Goal: Book appointment/travel/reservation

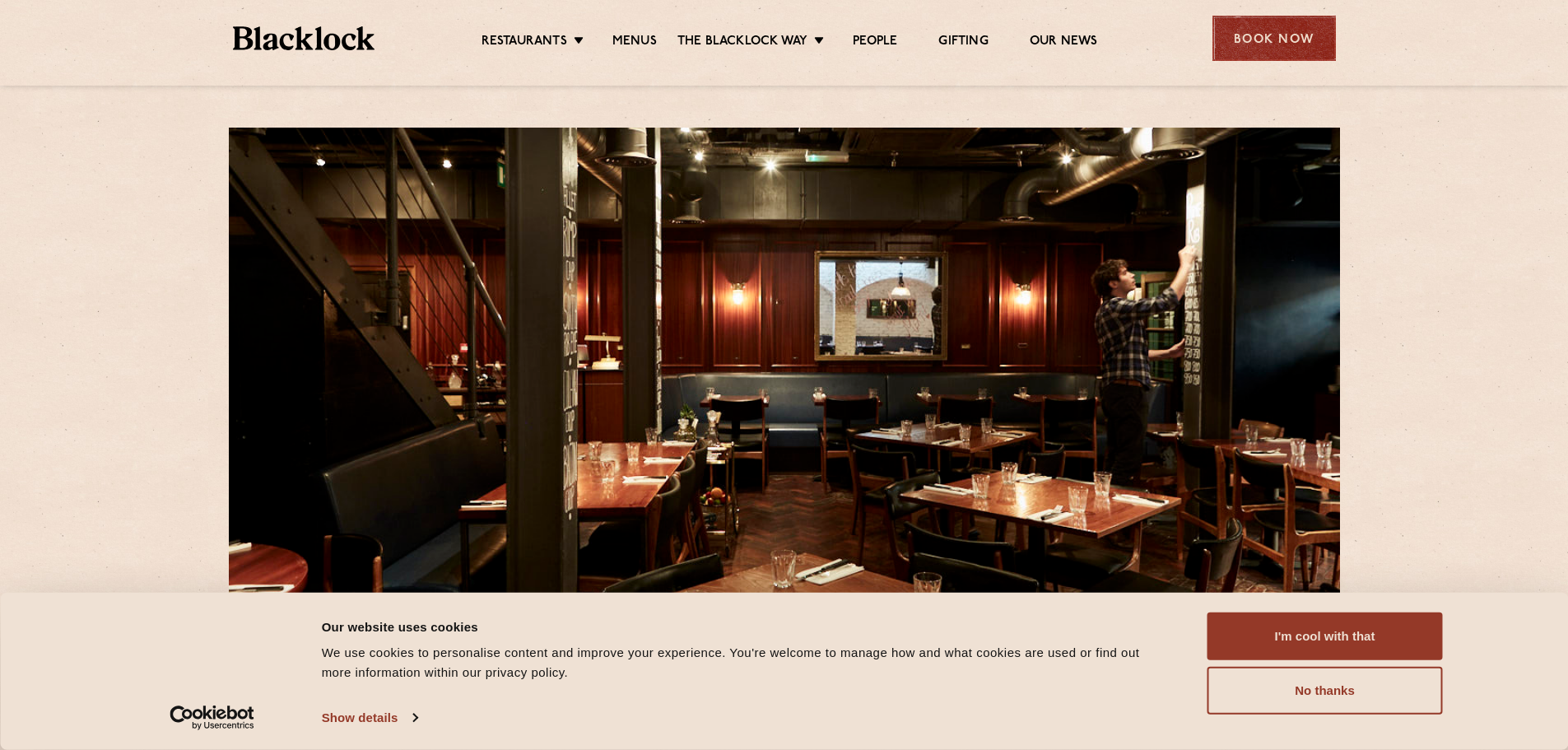
click at [1273, 42] on div "Book Now" at bounding box center [1274, 38] width 123 height 45
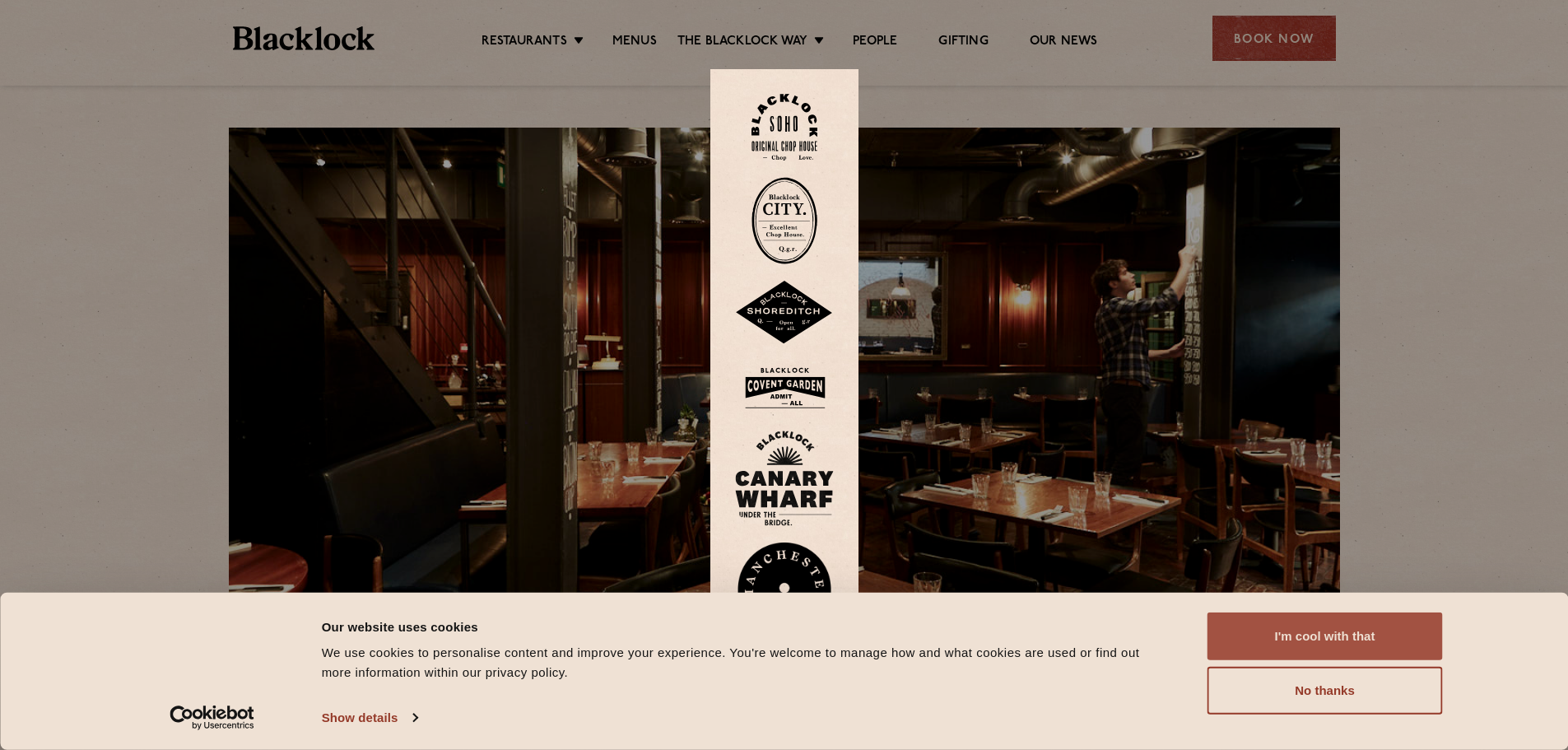
click at [1339, 635] on button "I'm cool with that" at bounding box center [1325, 636] width 235 height 48
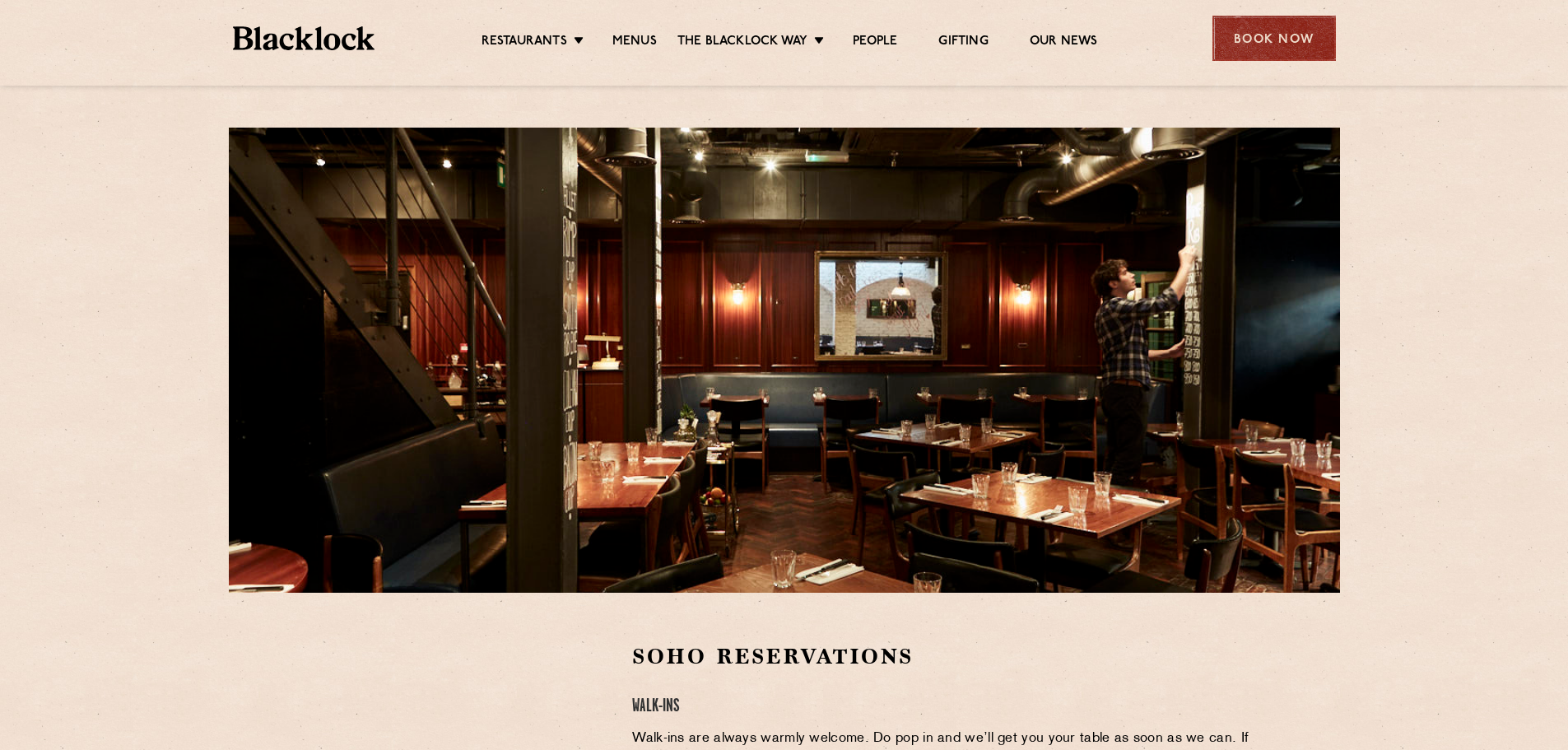
click at [1276, 40] on div "Book Now" at bounding box center [1274, 38] width 123 height 45
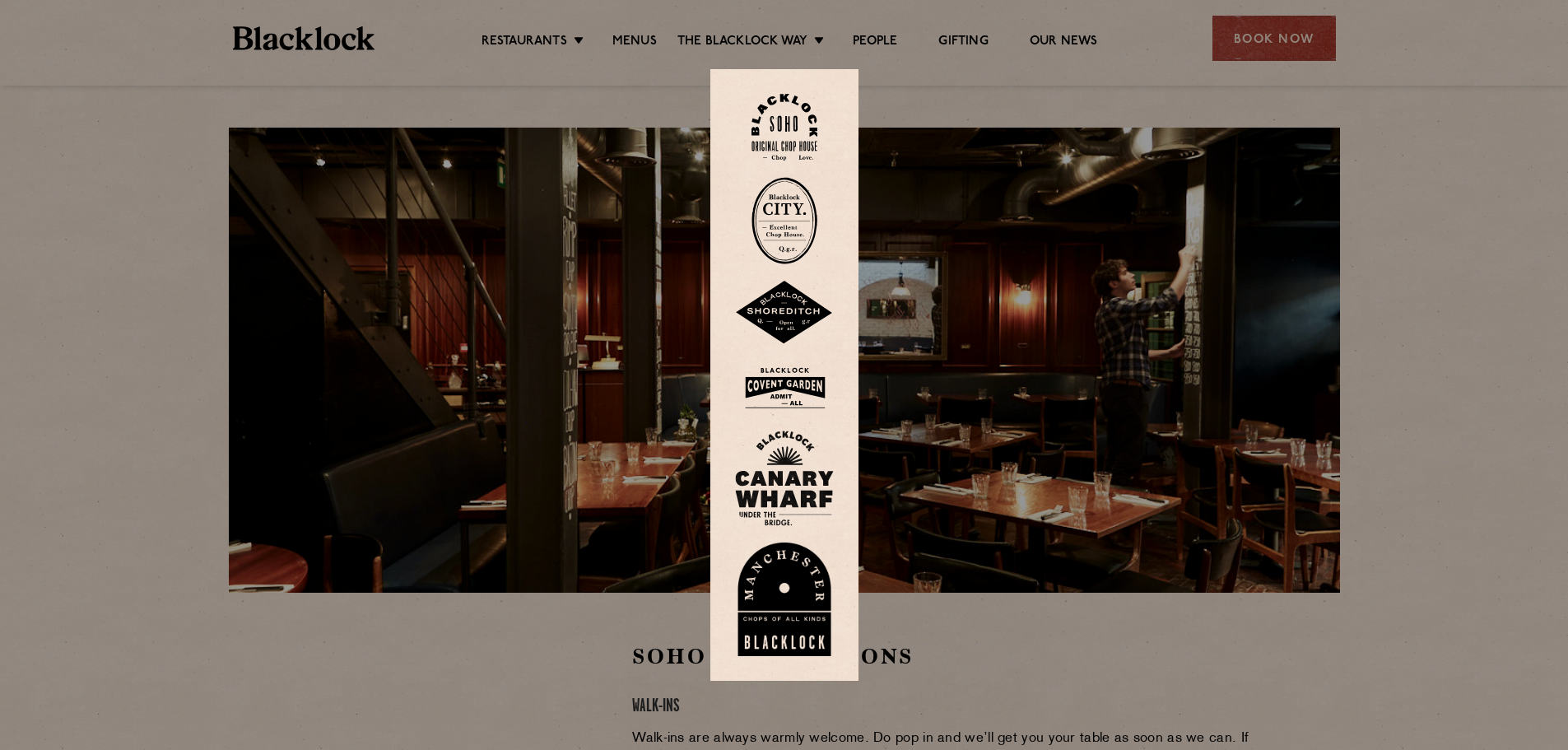
click at [1447, 514] on div at bounding box center [784, 375] width 1568 height 750
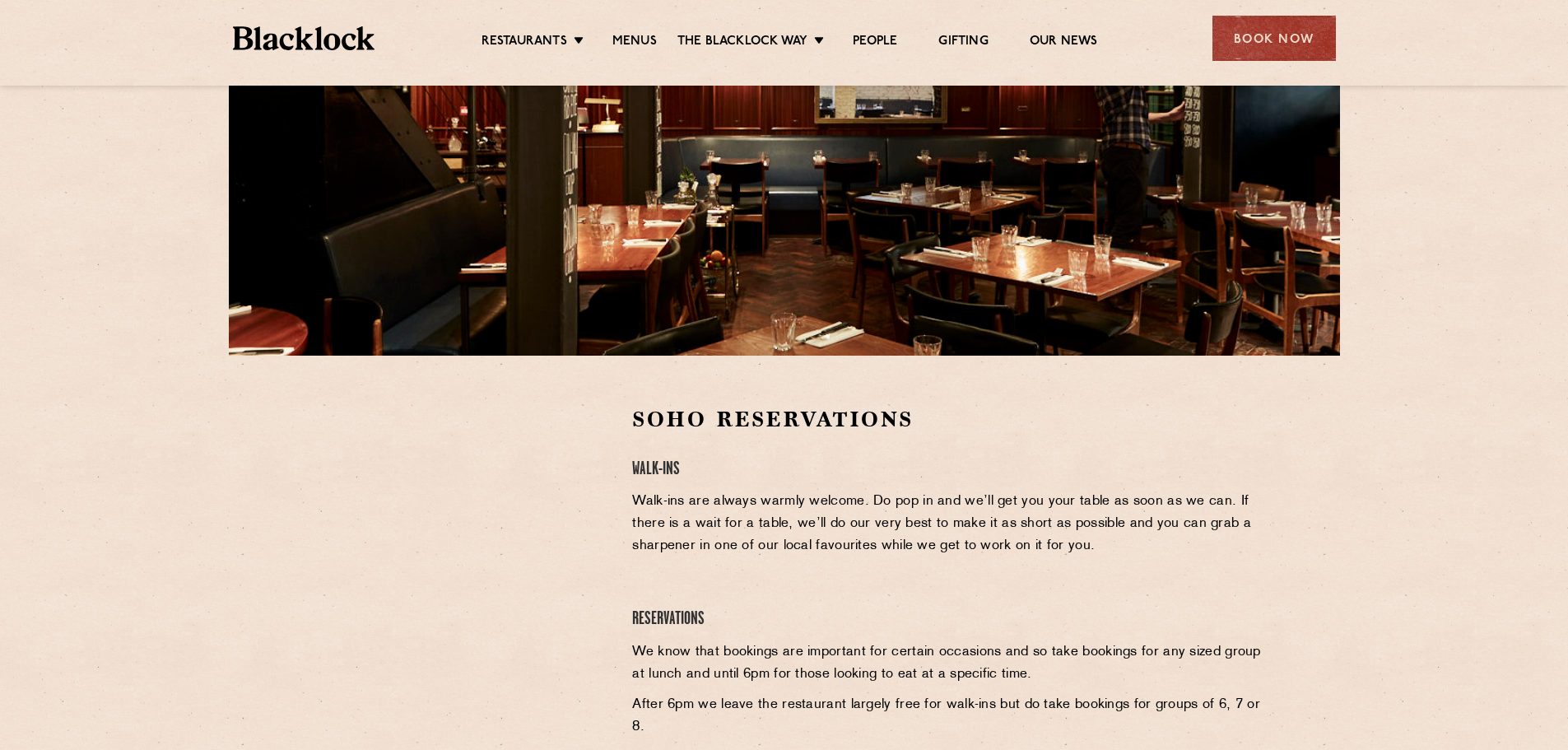
scroll to position [247, 0]
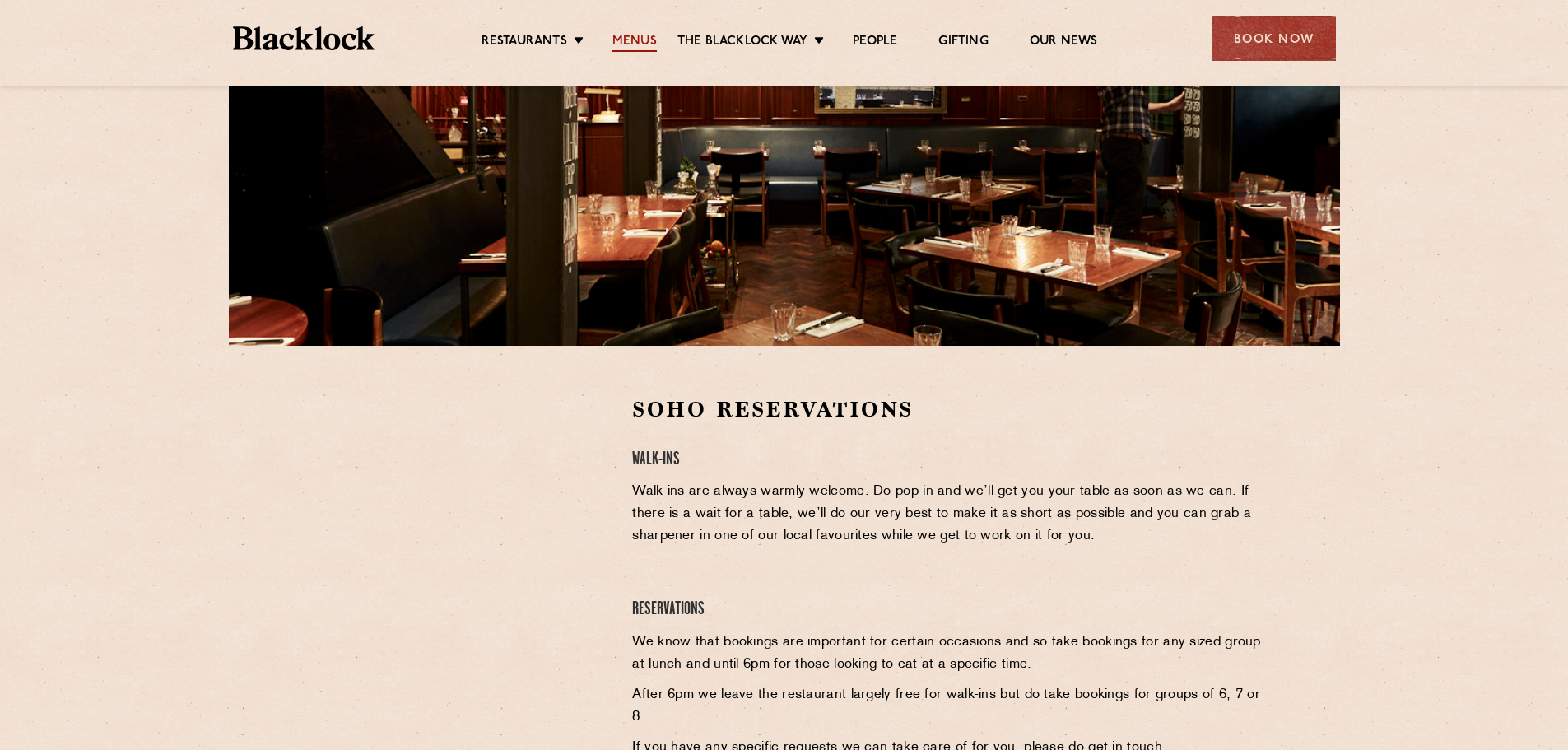
click at [631, 38] on link "Menus" at bounding box center [634, 42] width 44 height 18
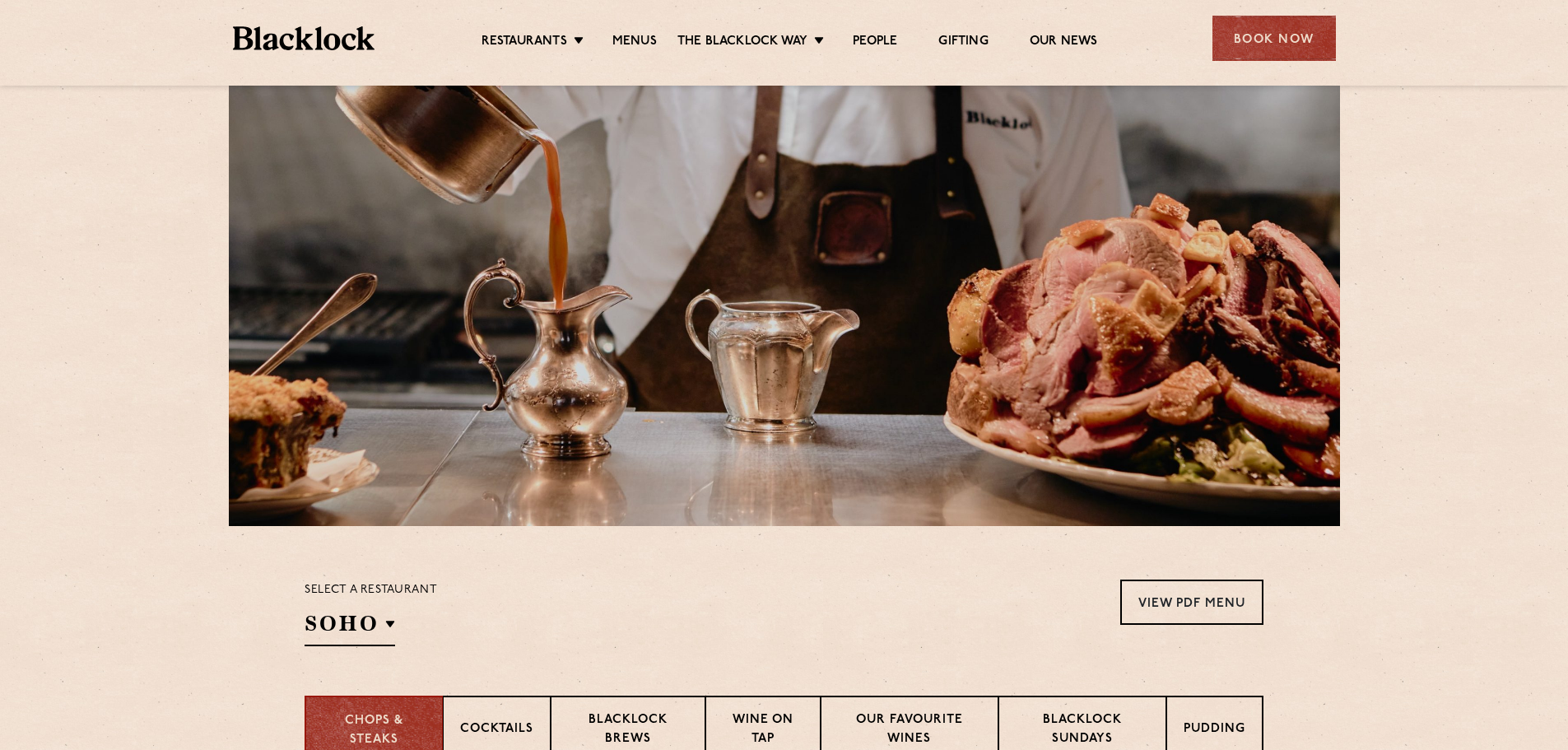
scroll to position [329, 0]
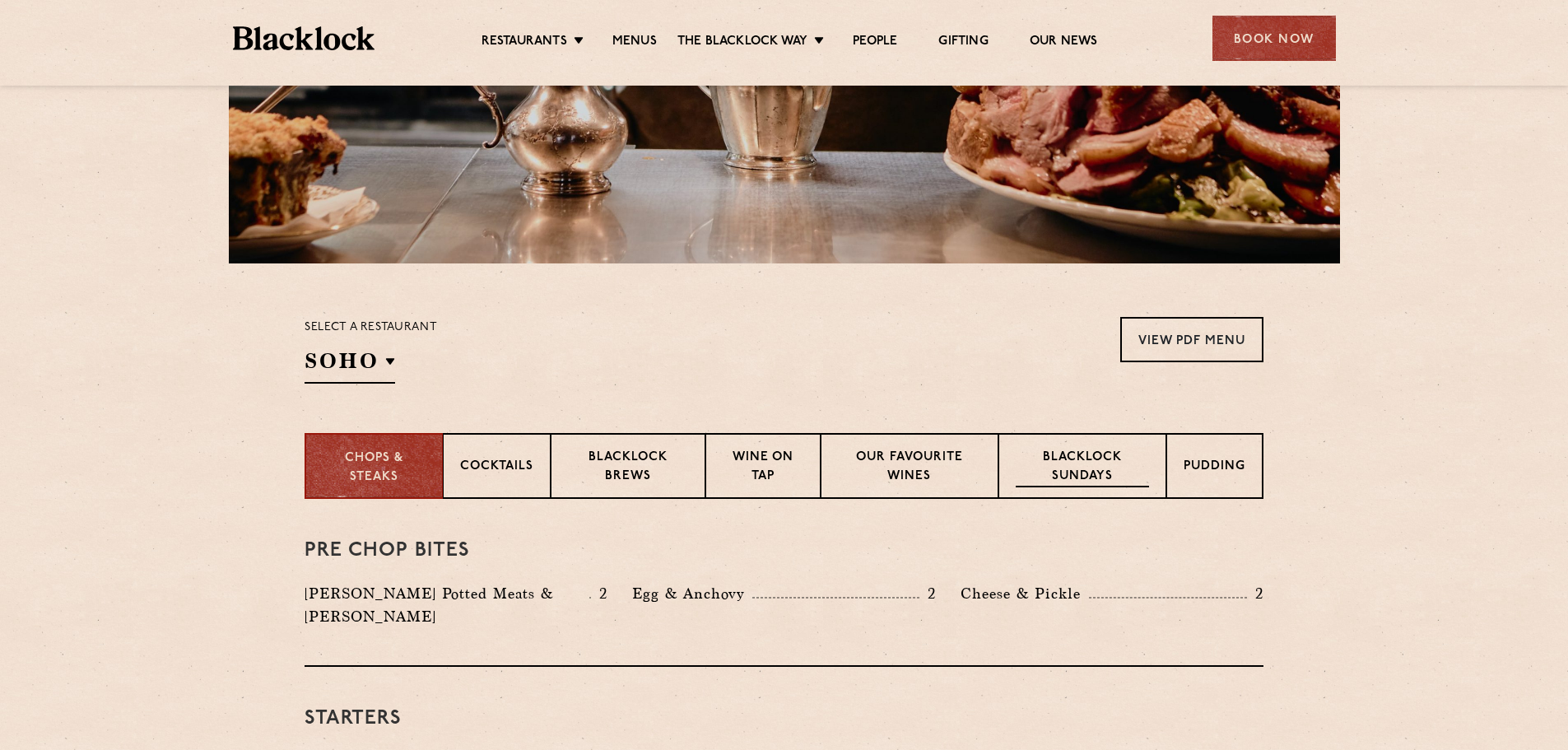
click at [1079, 461] on p "Blacklock Sundays" at bounding box center [1082, 468] width 133 height 38
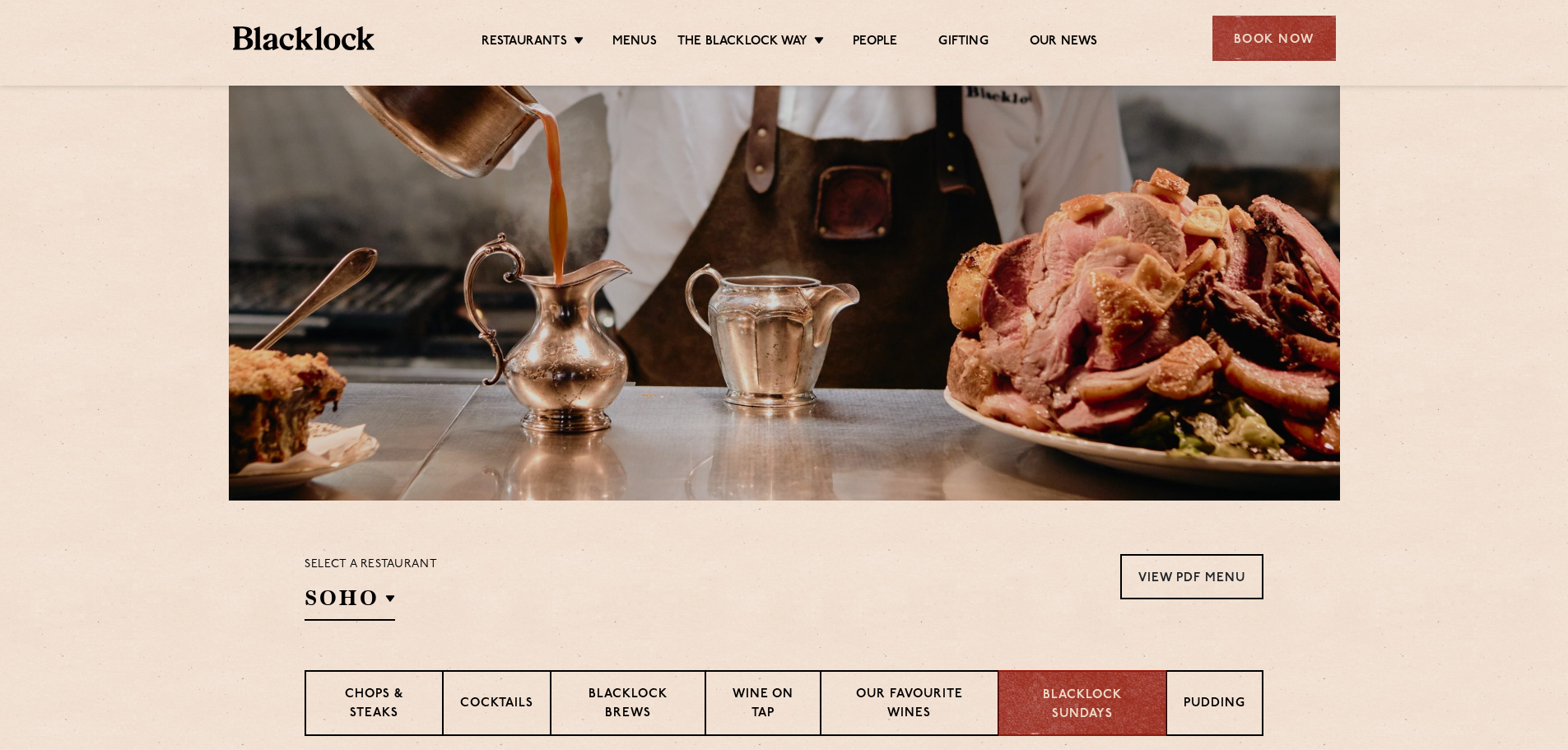
scroll to position [0, 0]
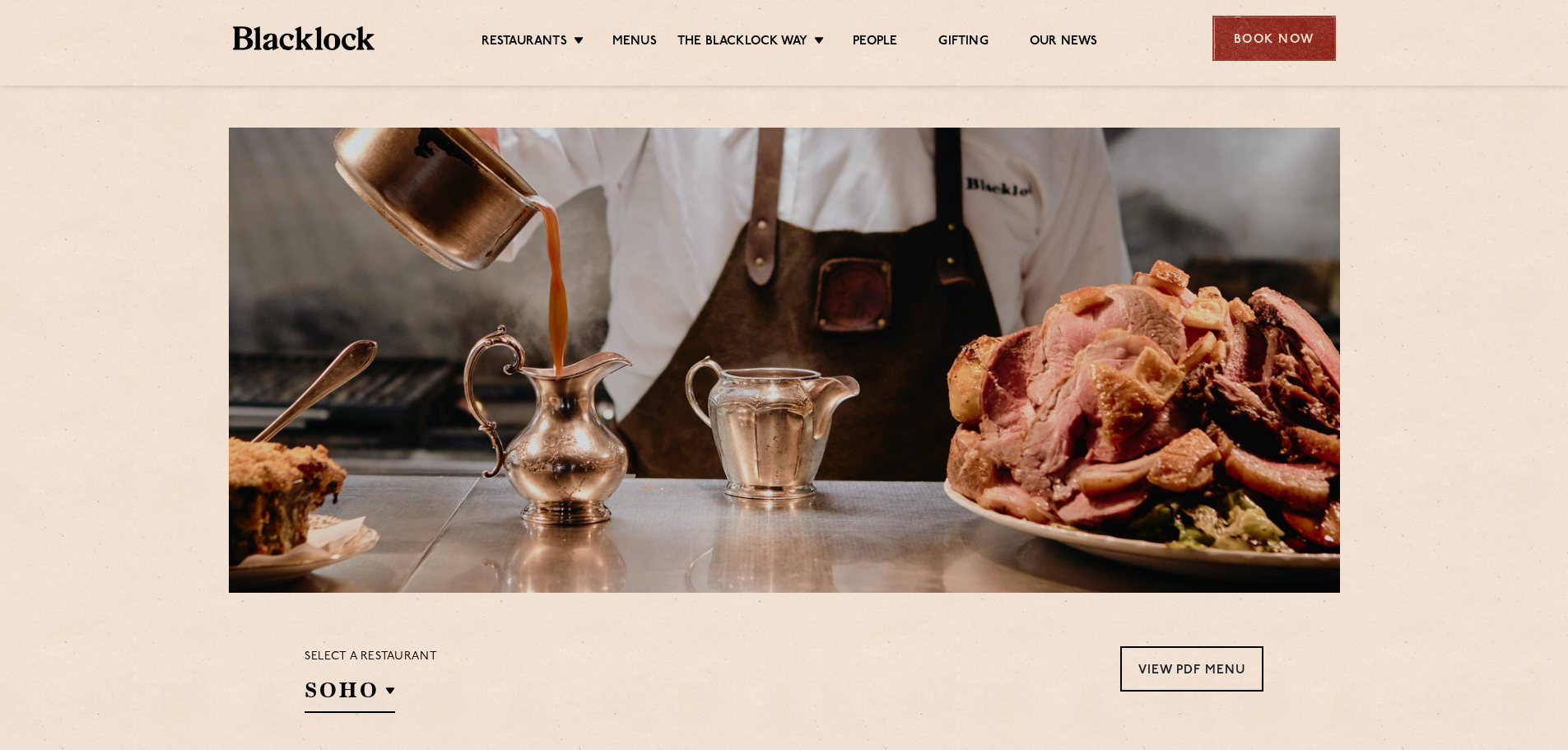
click at [1297, 43] on div "Book Now" at bounding box center [1274, 38] width 123 height 45
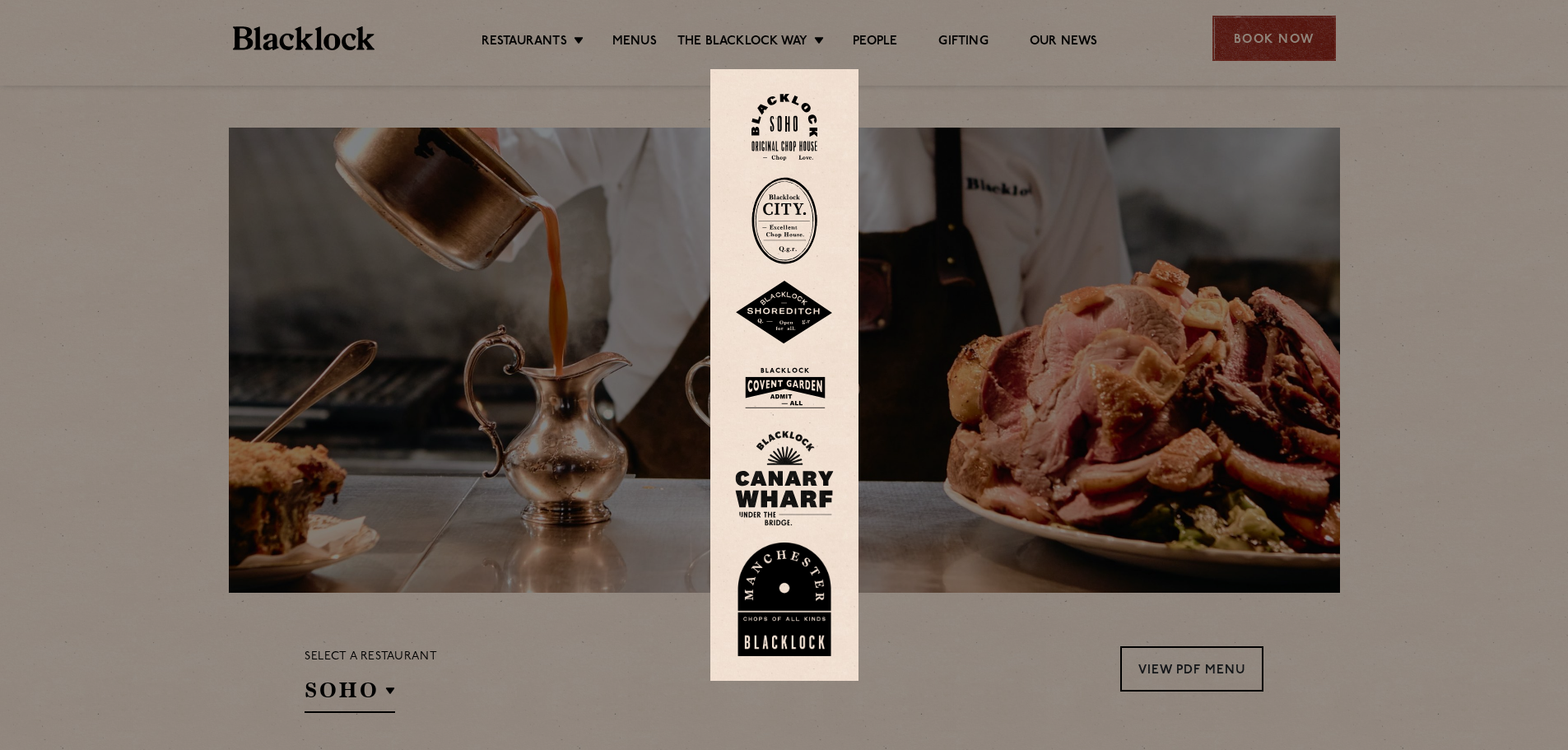
click at [1245, 33] on div at bounding box center [784, 375] width 1568 height 750
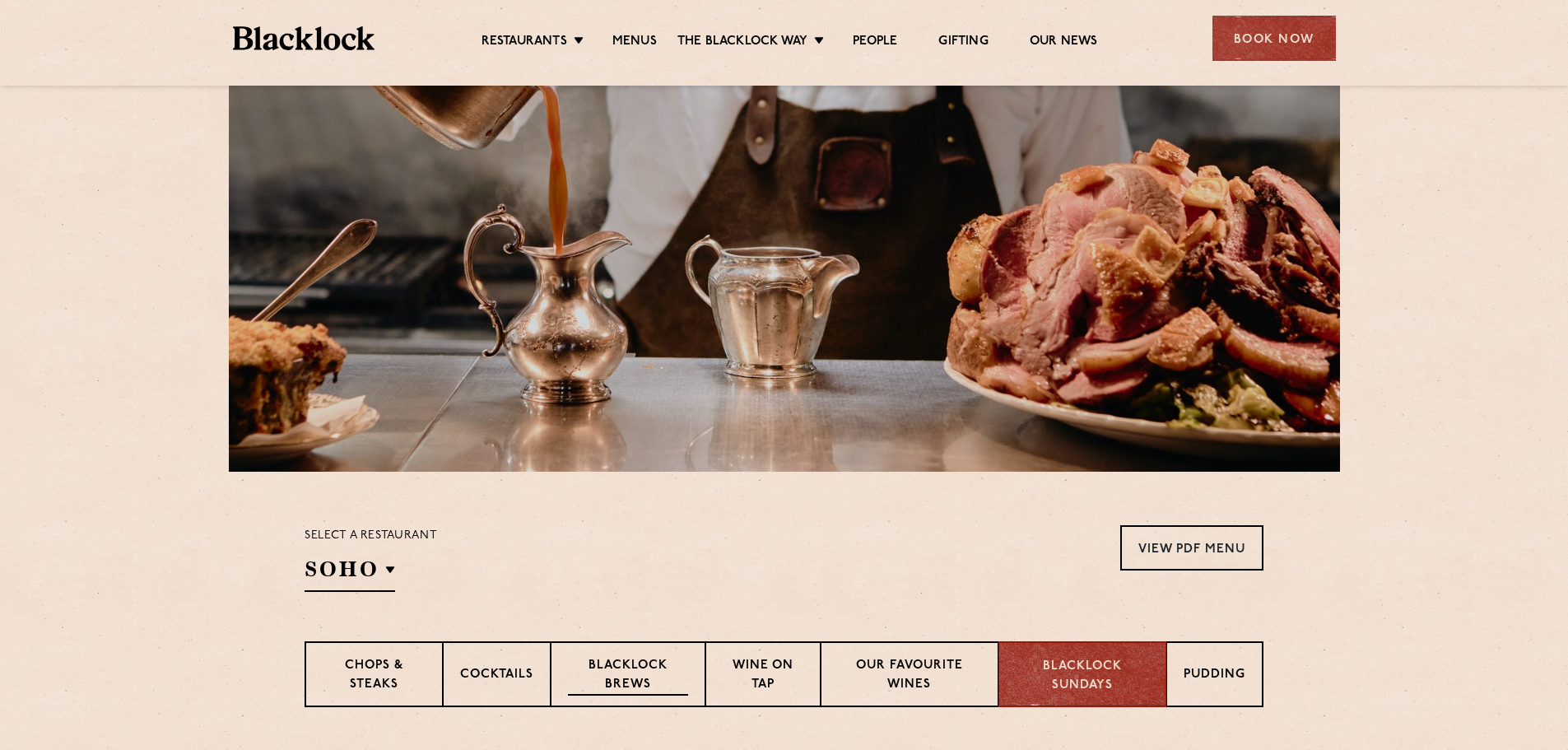
scroll to position [329, 0]
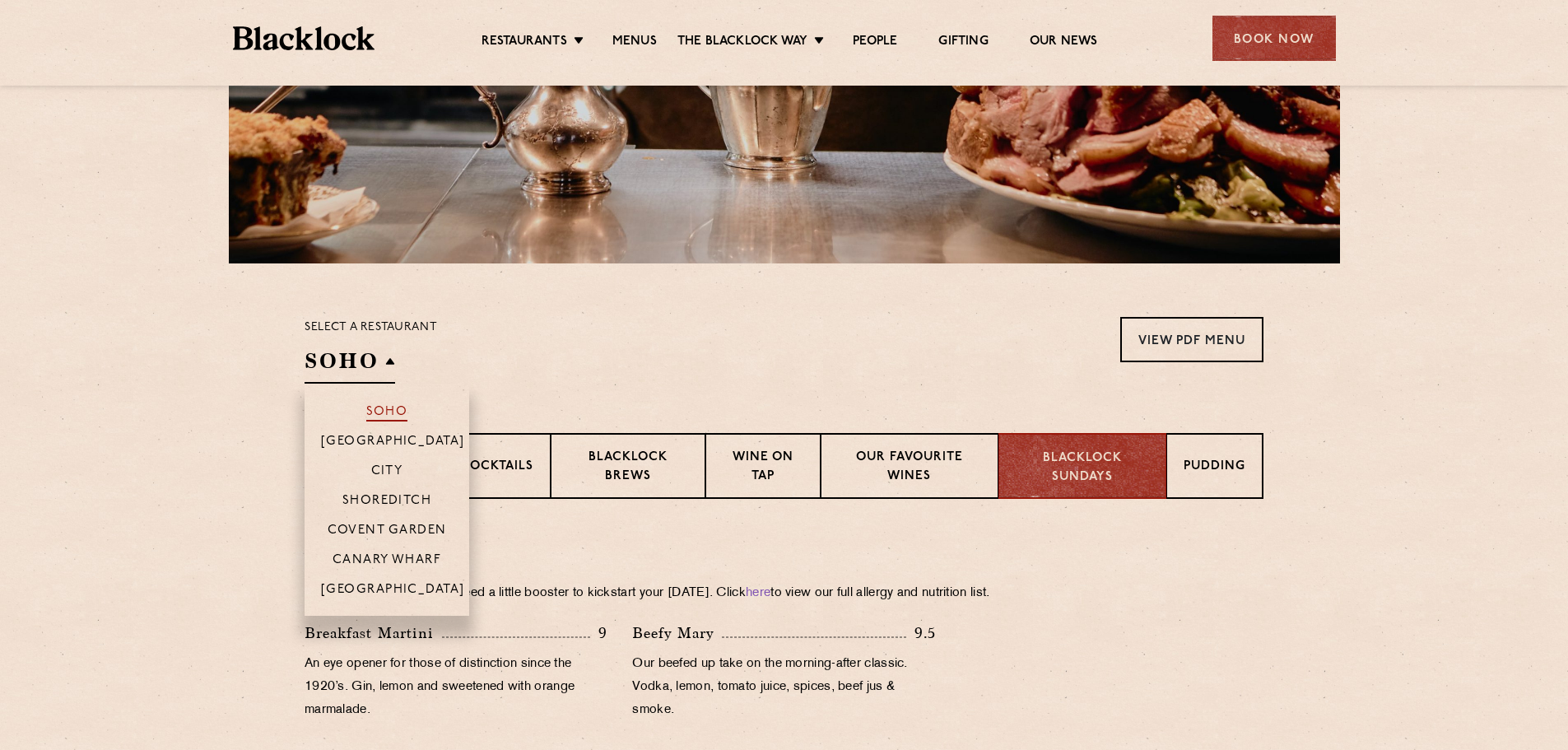
click at [380, 409] on p "Soho" at bounding box center [387, 413] width 42 height 16
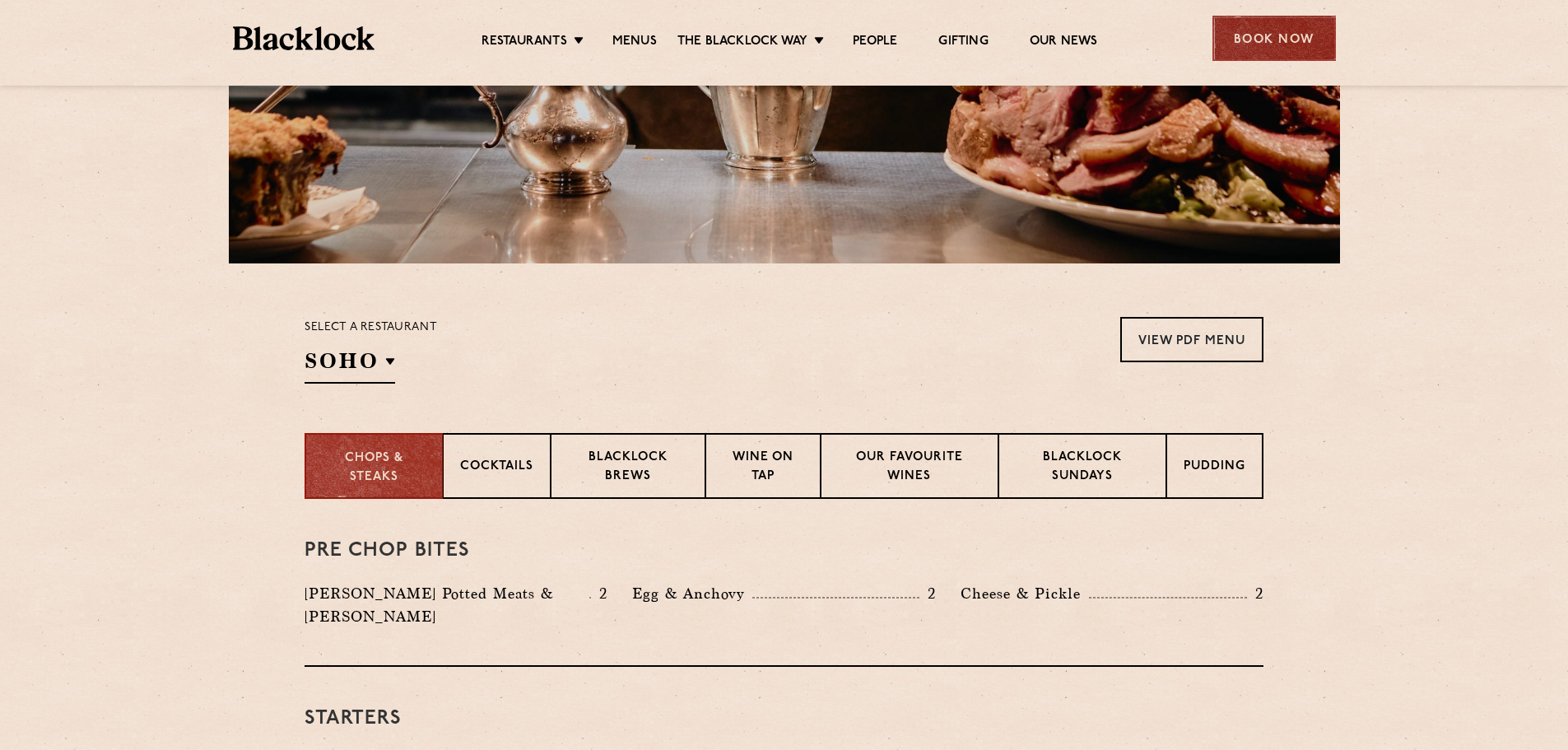
click at [1276, 36] on div "Book Now" at bounding box center [1274, 38] width 123 height 45
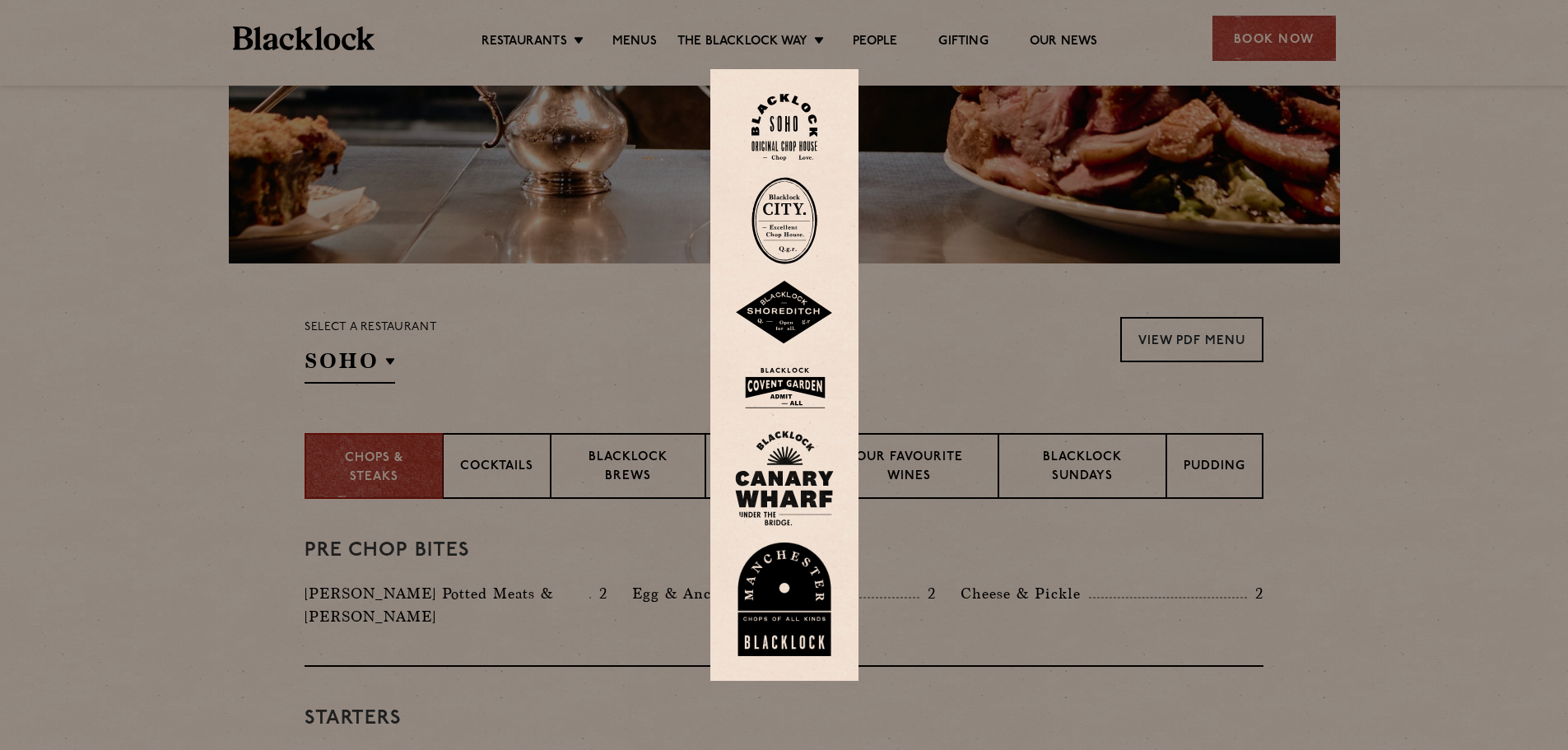
scroll to position [0, 0]
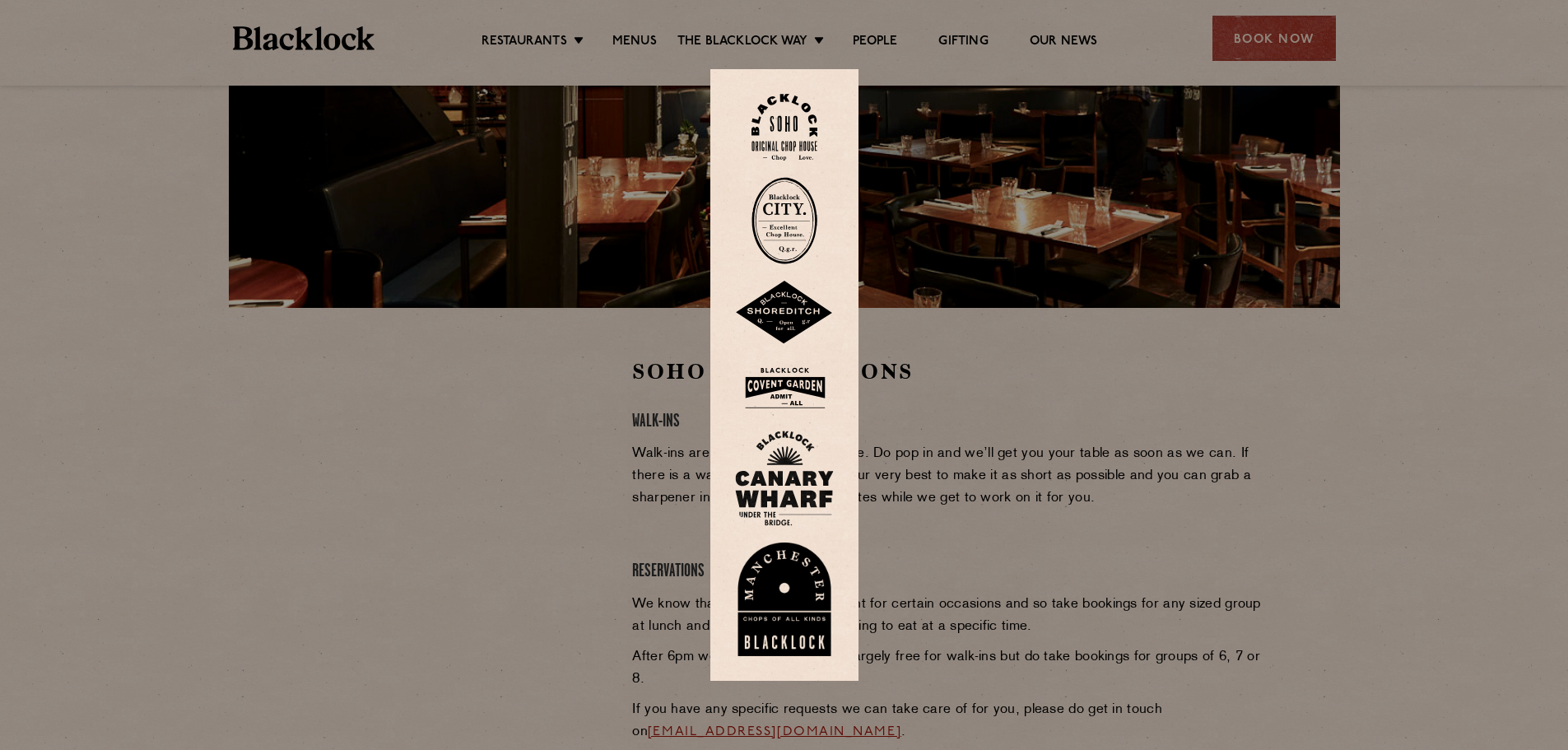
scroll to position [329, 0]
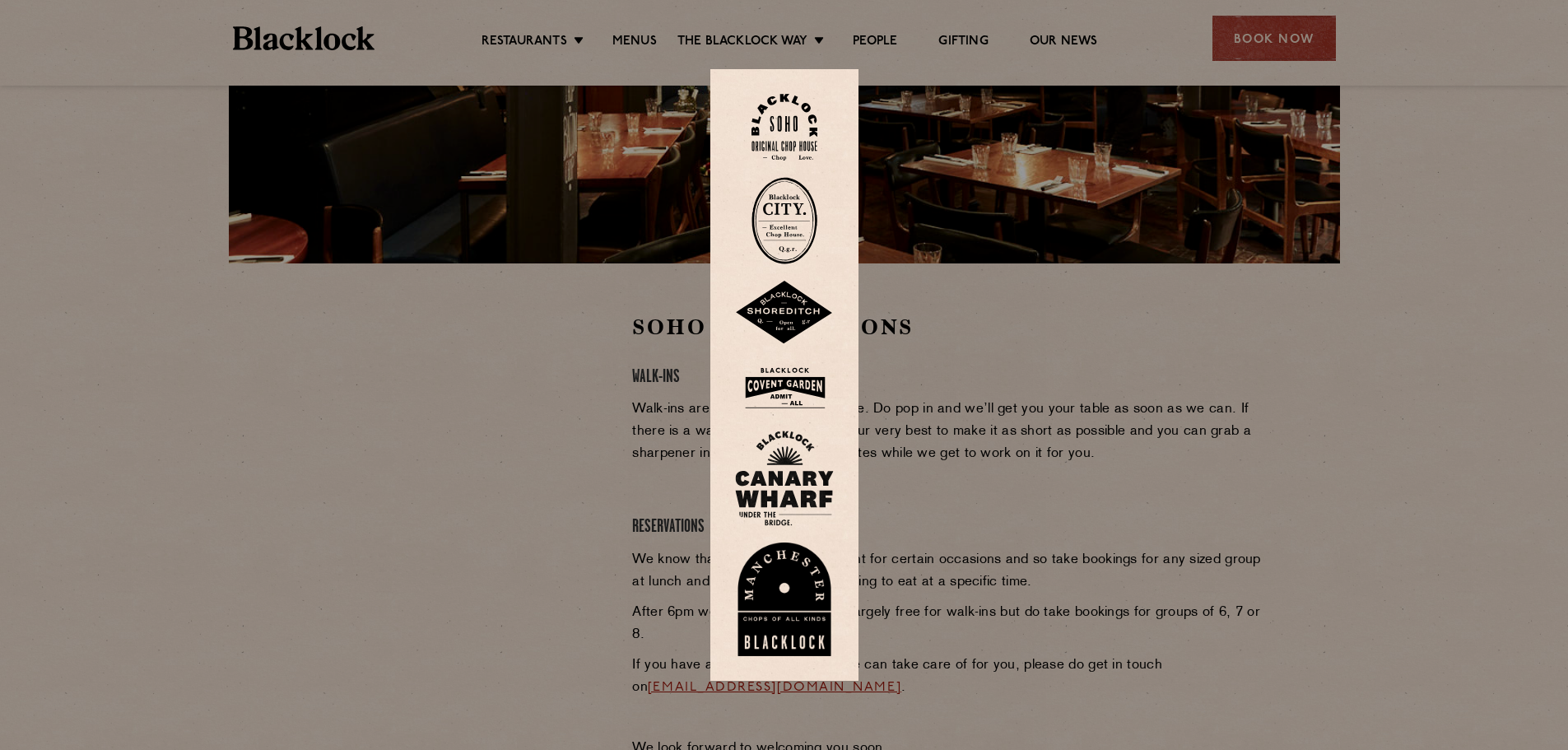
drag, startPoint x: 1021, startPoint y: 477, endPoint x: 1010, endPoint y: 481, distance: 11.7
click at [1019, 476] on div at bounding box center [784, 375] width 1568 height 750
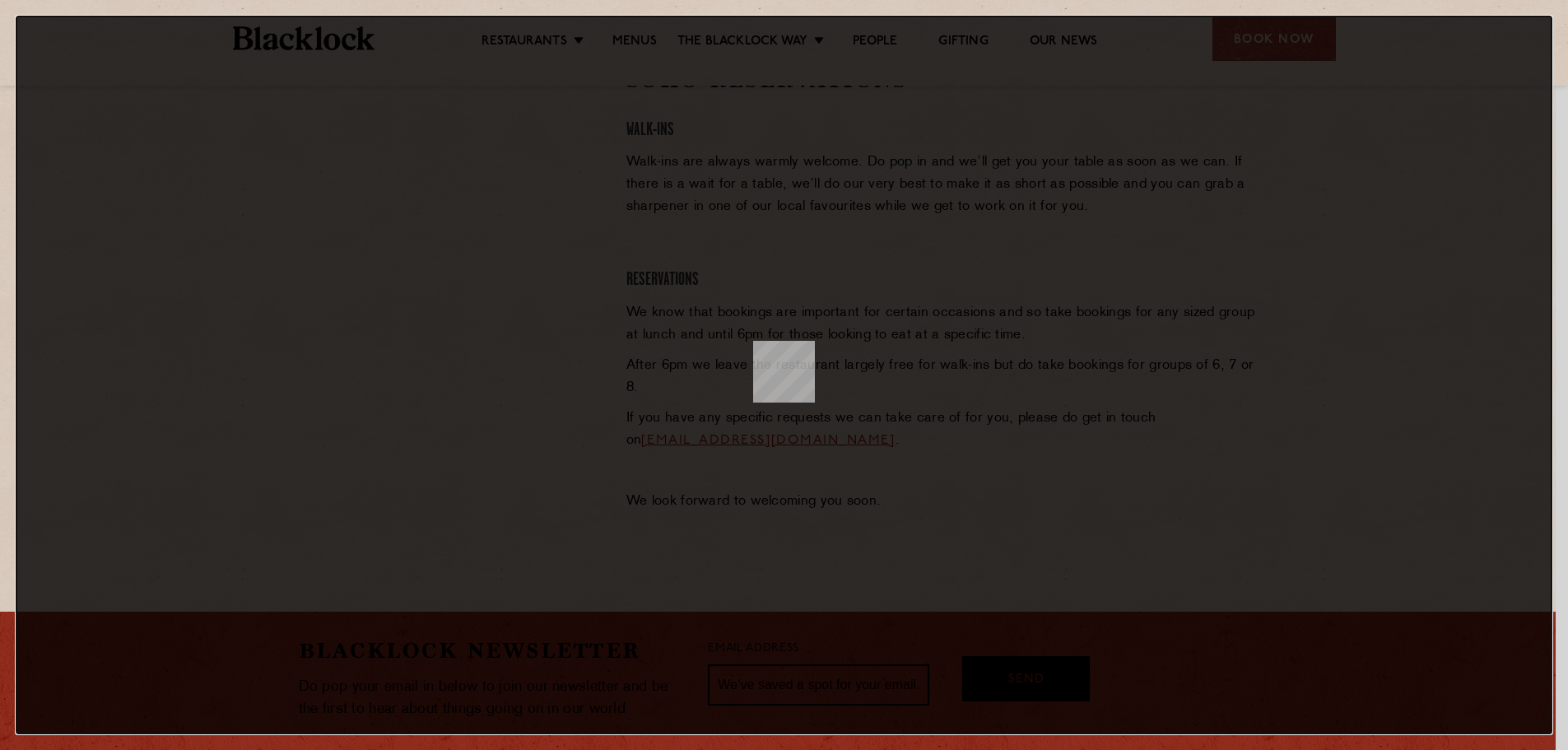
scroll to position [0, 0]
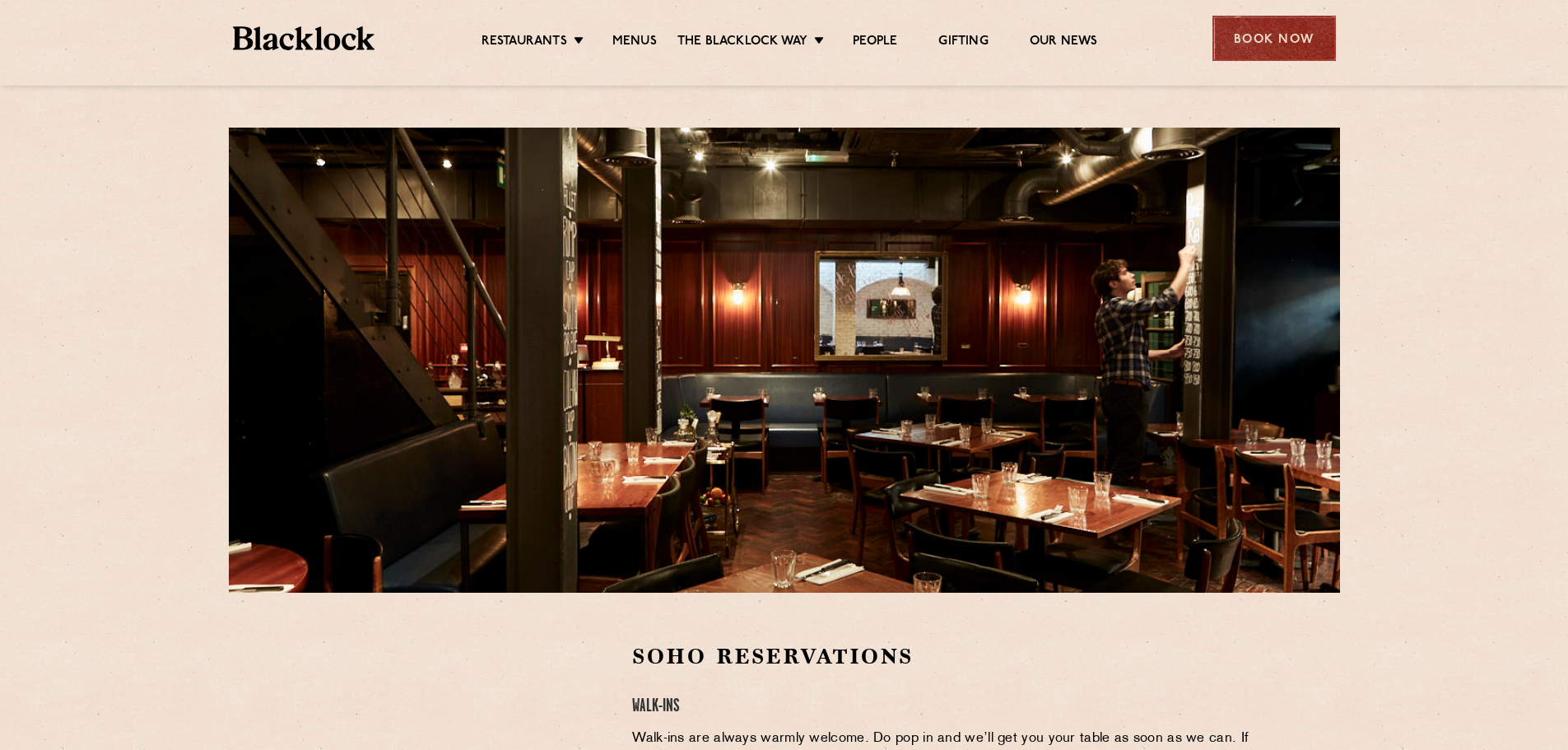
click at [1252, 44] on div "Book Now" at bounding box center [1274, 38] width 123 height 45
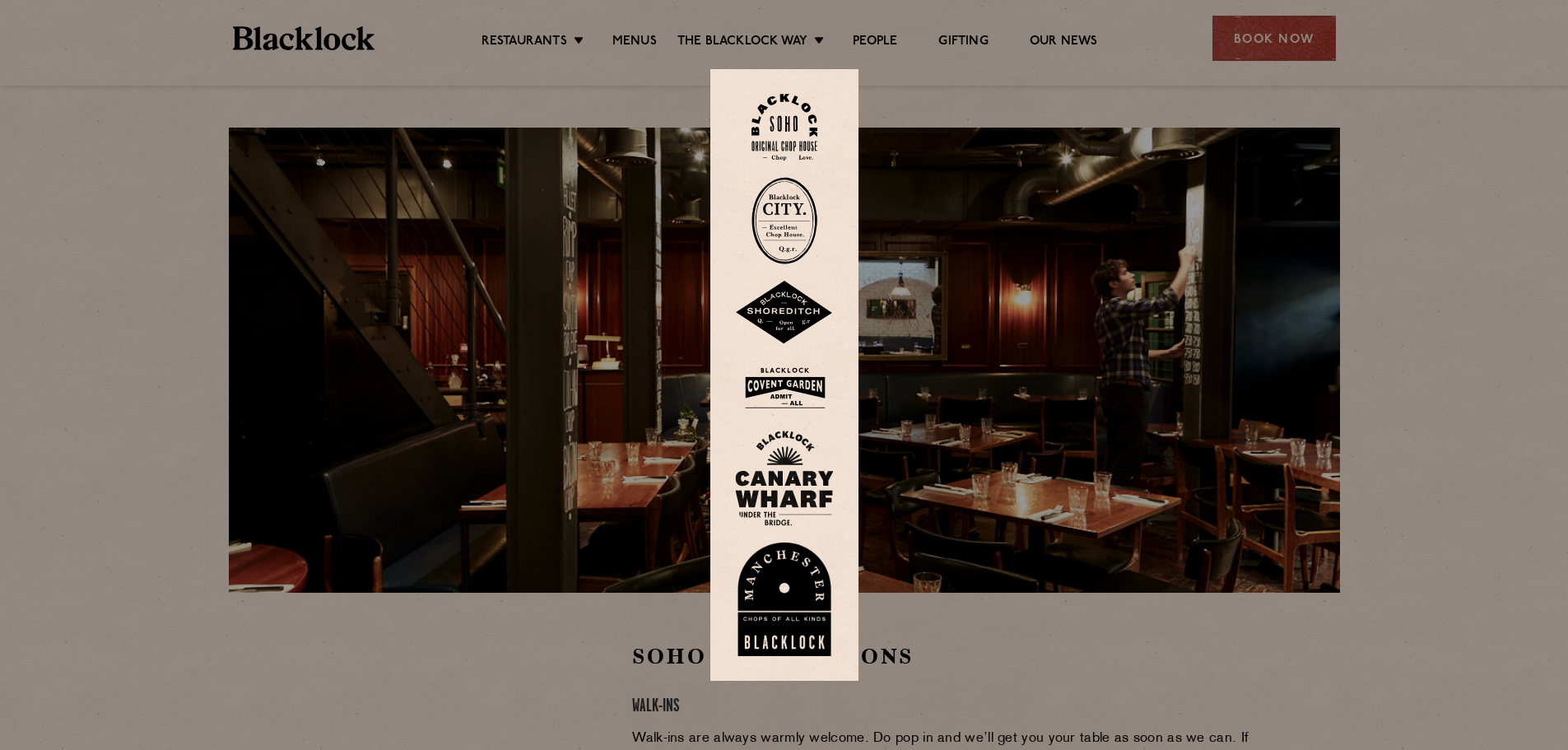
click at [1242, 36] on div at bounding box center [784, 375] width 1568 height 750
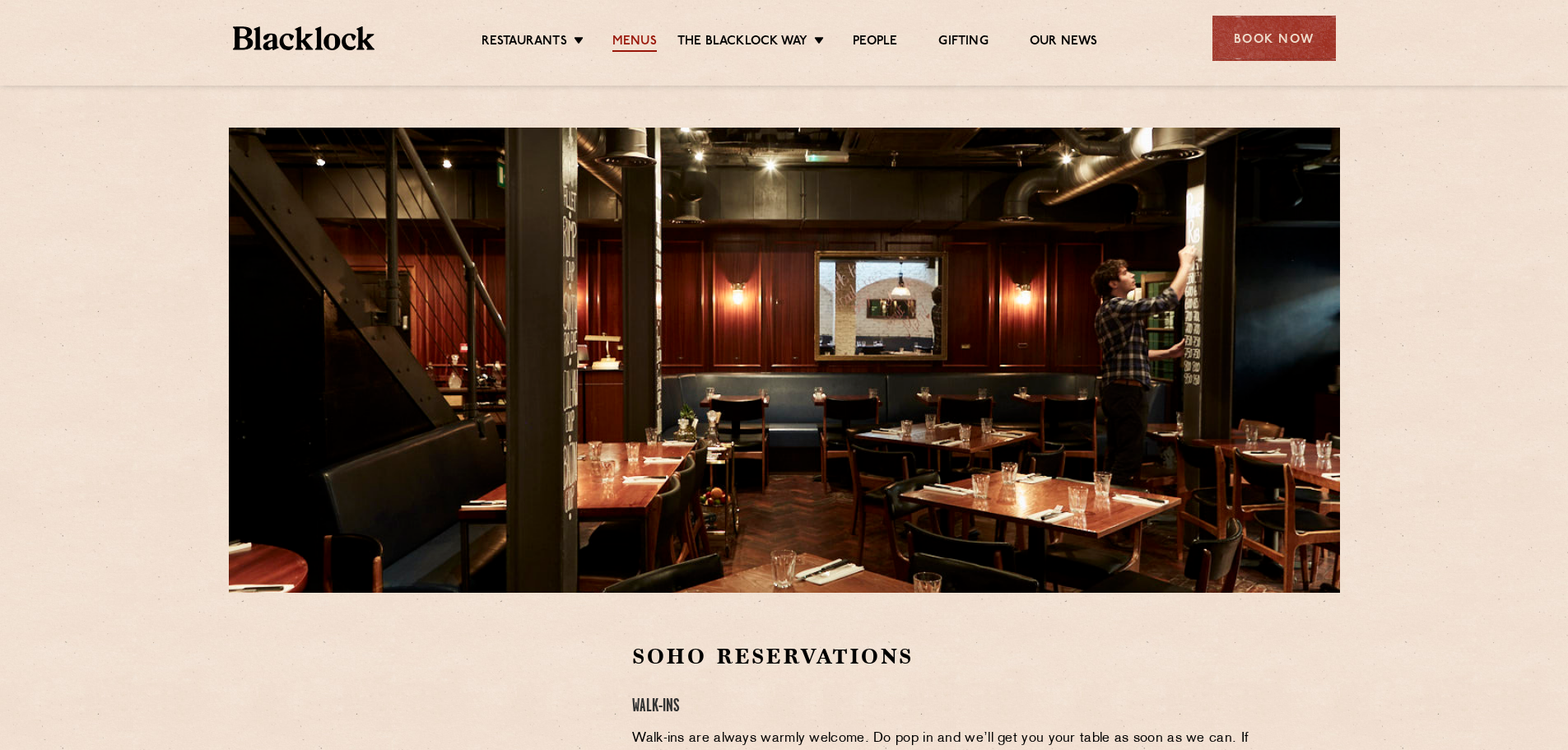
click at [627, 38] on link "Menus" at bounding box center [634, 42] width 44 height 18
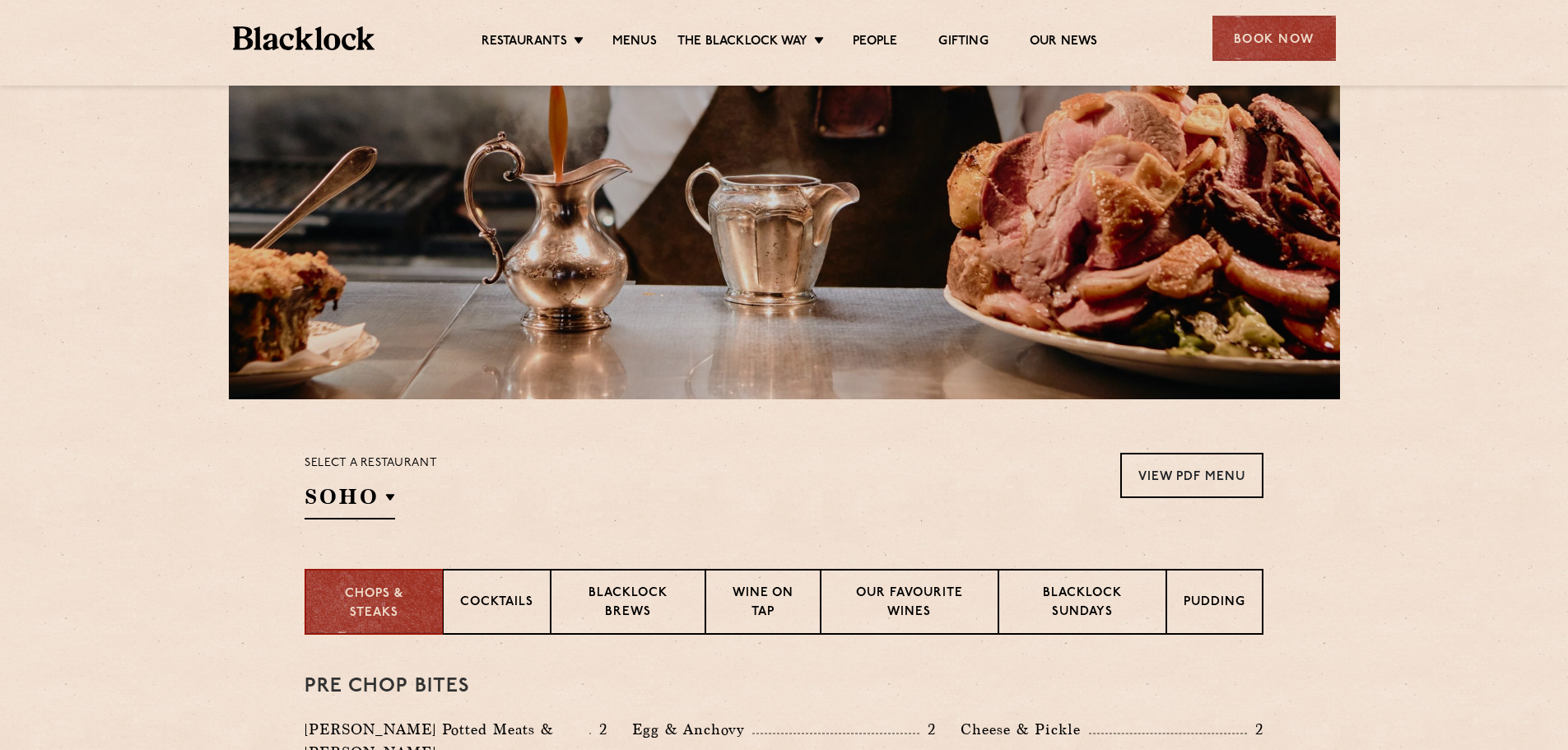
scroll to position [247, 0]
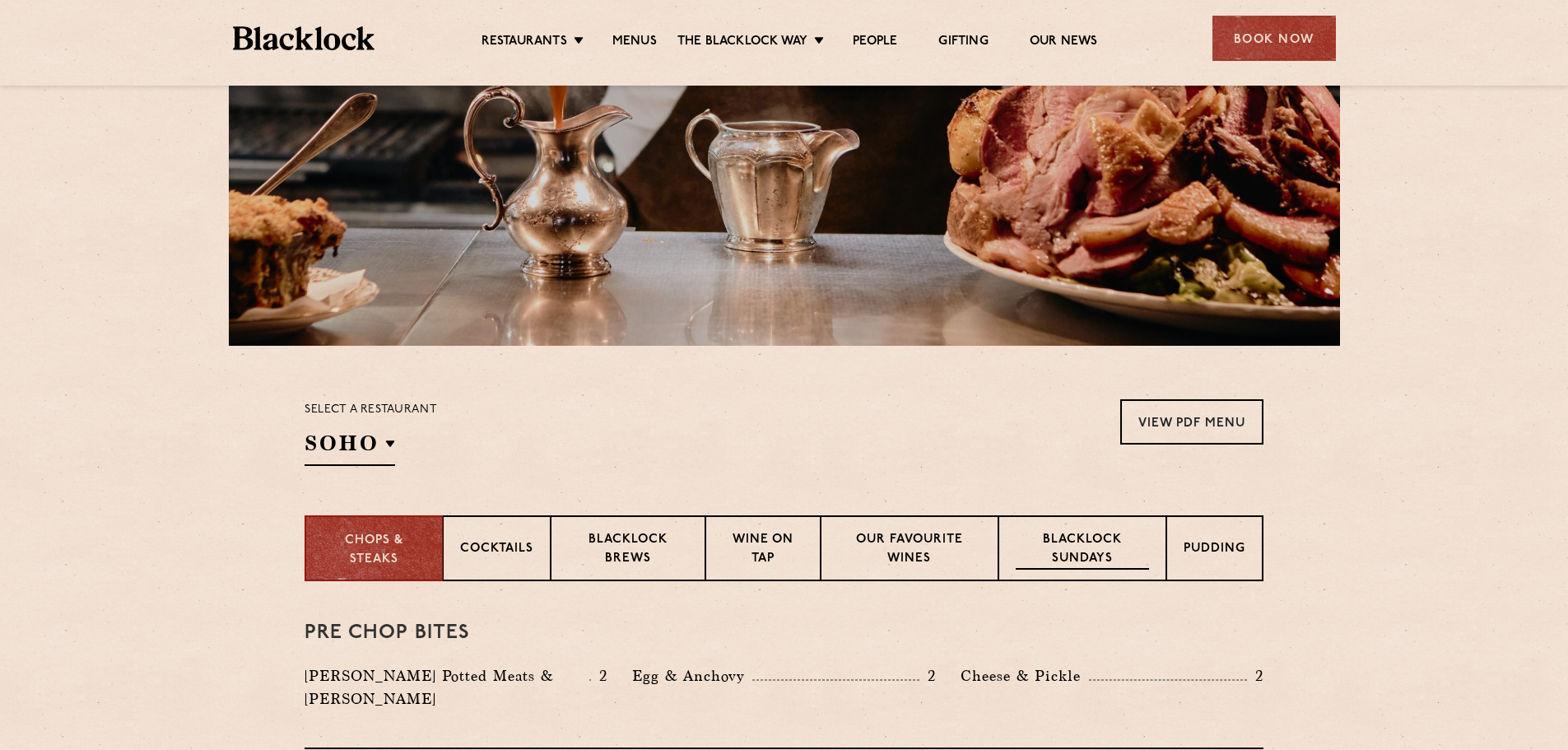
click at [1082, 546] on p "Blacklock Sundays" at bounding box center [1082, 550] width 133 height 38
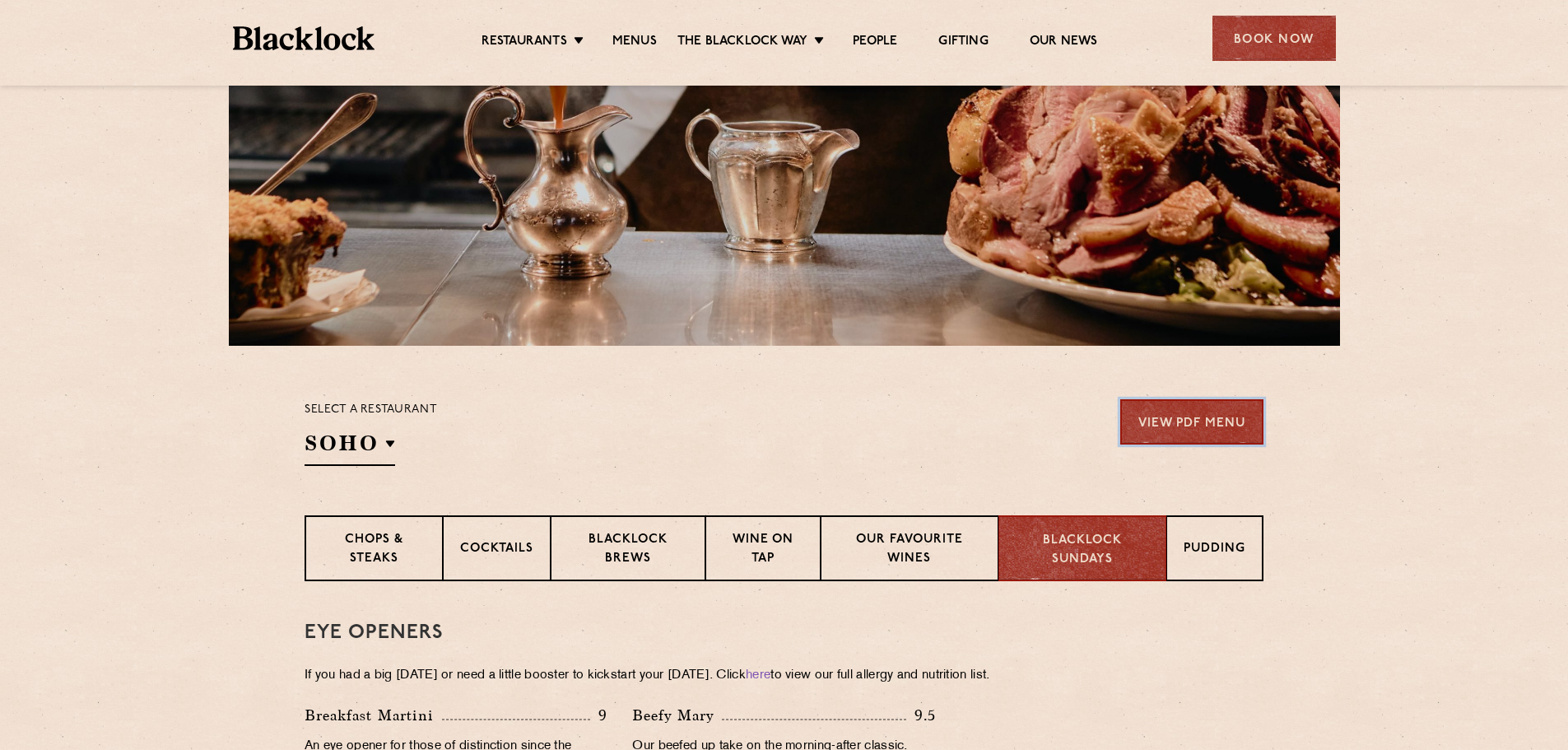
click at [1199, 416] on link "View PDF Menu" at bounding box center [1193, 422] width 144 height 45
